Goal: Information Seeking & Learning: Learn about a topic

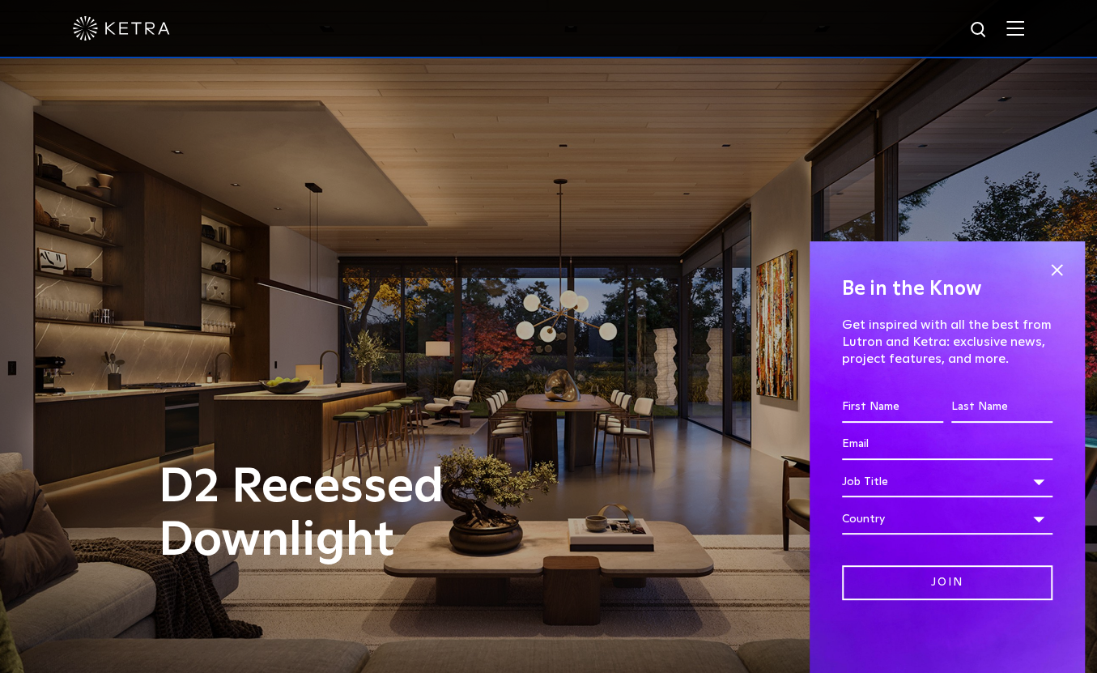
click at [1024, 36] on img at bounding box center [1015, 27] width 18 height 15
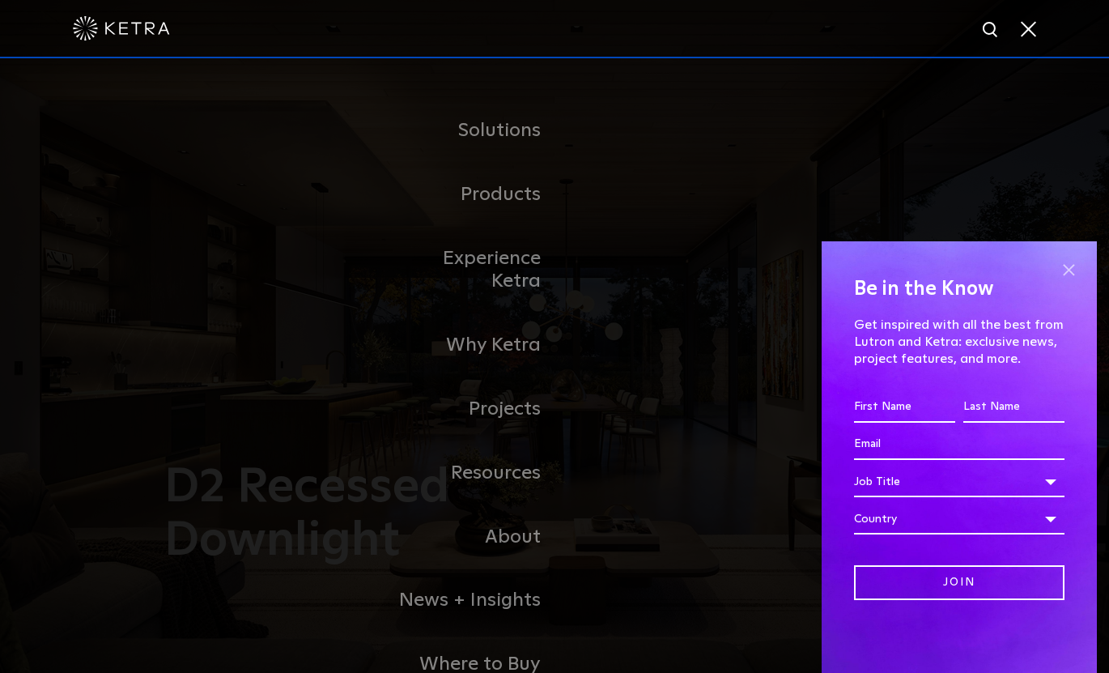
click at [1076, 270] on span at bounding box center [1068, 269] width 24 height 24
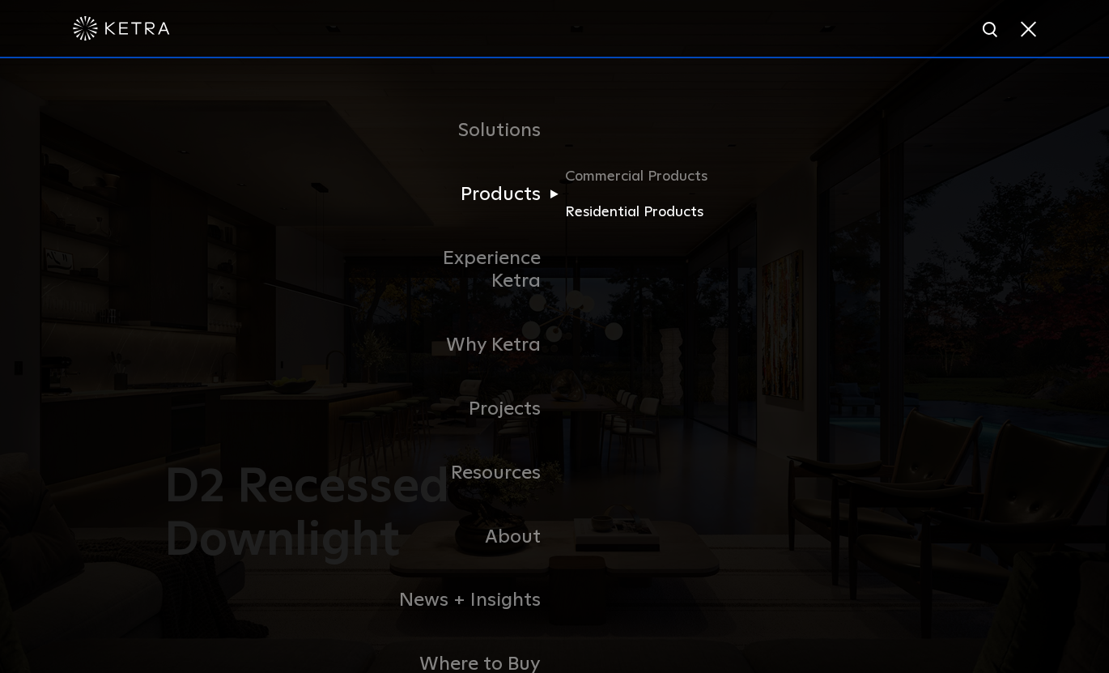
click at [627, 217] on link "Residential Products" at bounding box center [642, 212] width 155 height 23
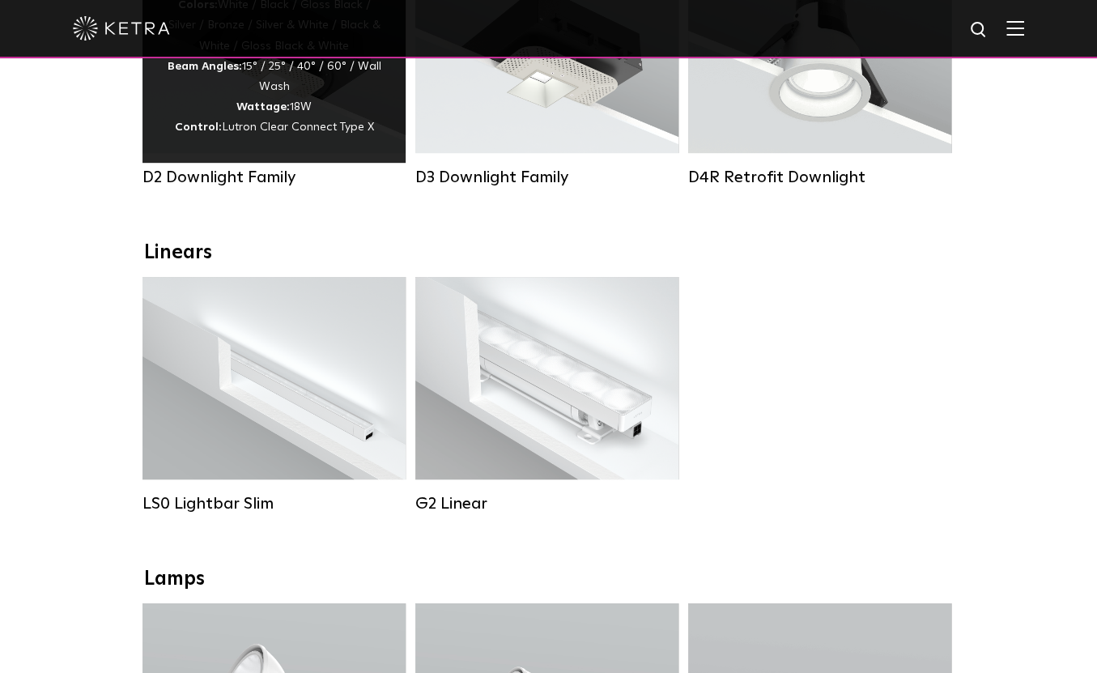
scroll to position [134, 0]
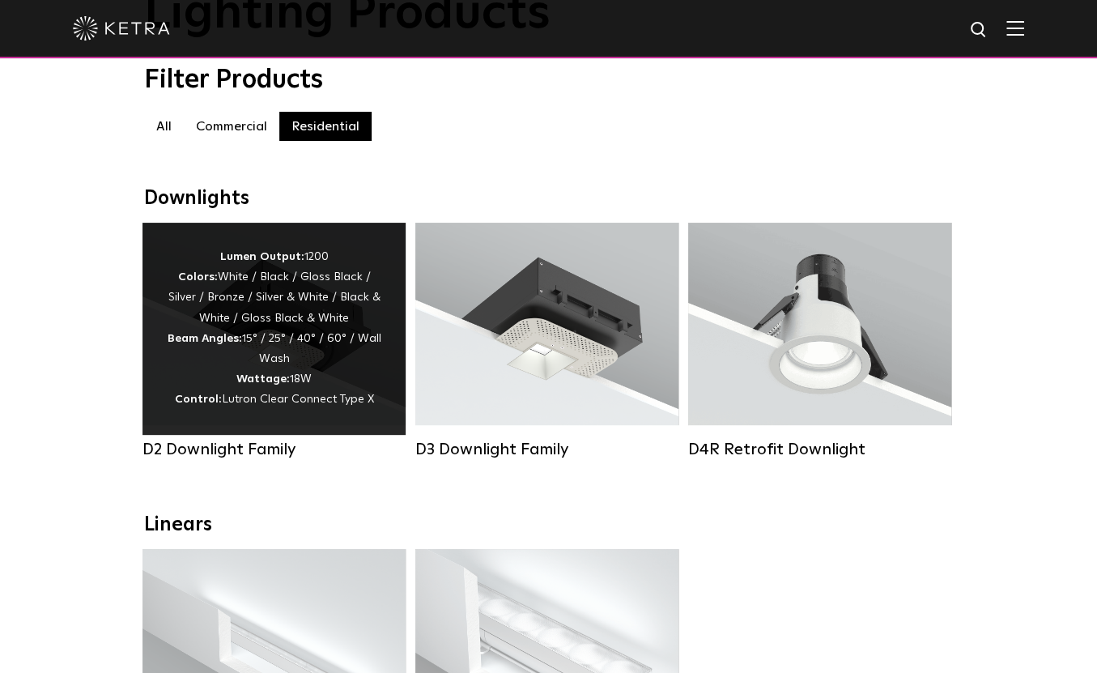
click at [283, 339] on div "Lumen Output: 1200 Colors: White / Black / Gloss Black / Silver / Bronze / Silv…" at bounding box center [274, 329] width 215 height 164
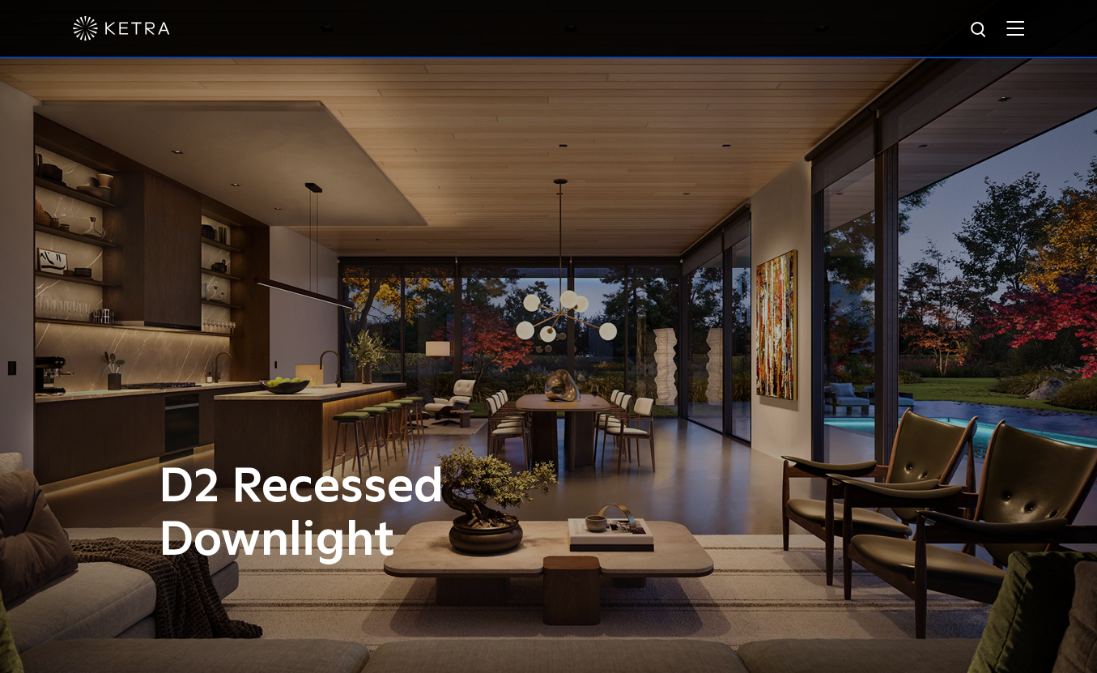
click at [99, 181] on div "D2 Recessed Downlight" at bounding box center [548, 336] width 1097 height 673
